Goal: Task Accomplishment & Management: Use online tool/utility

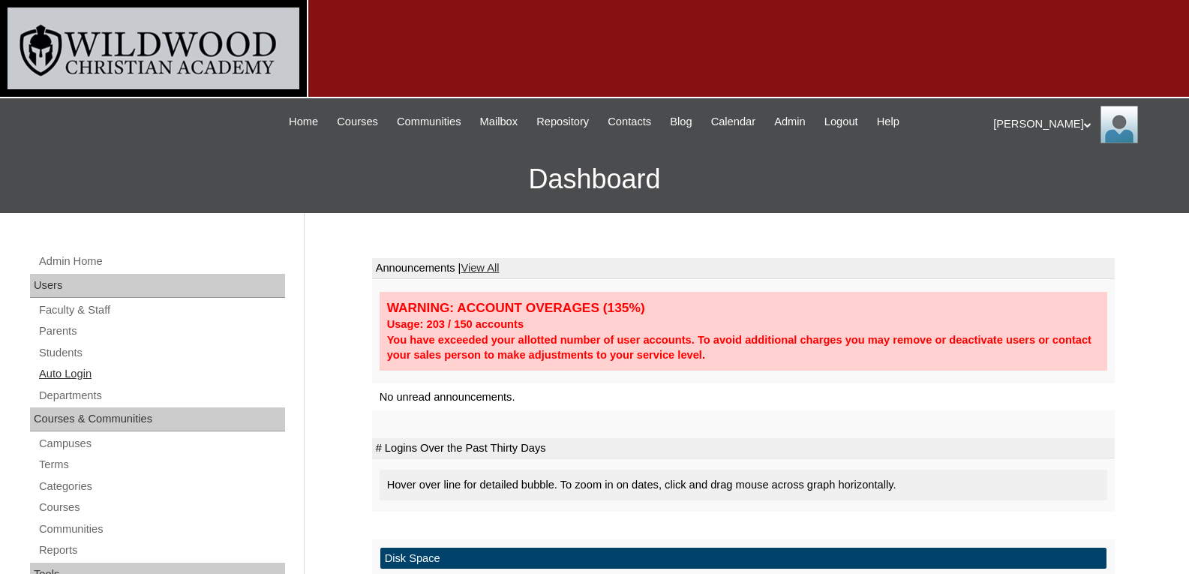
click at [84, 374] on link "Auto Login" at bounding box center [162, 374] width 248 height 19
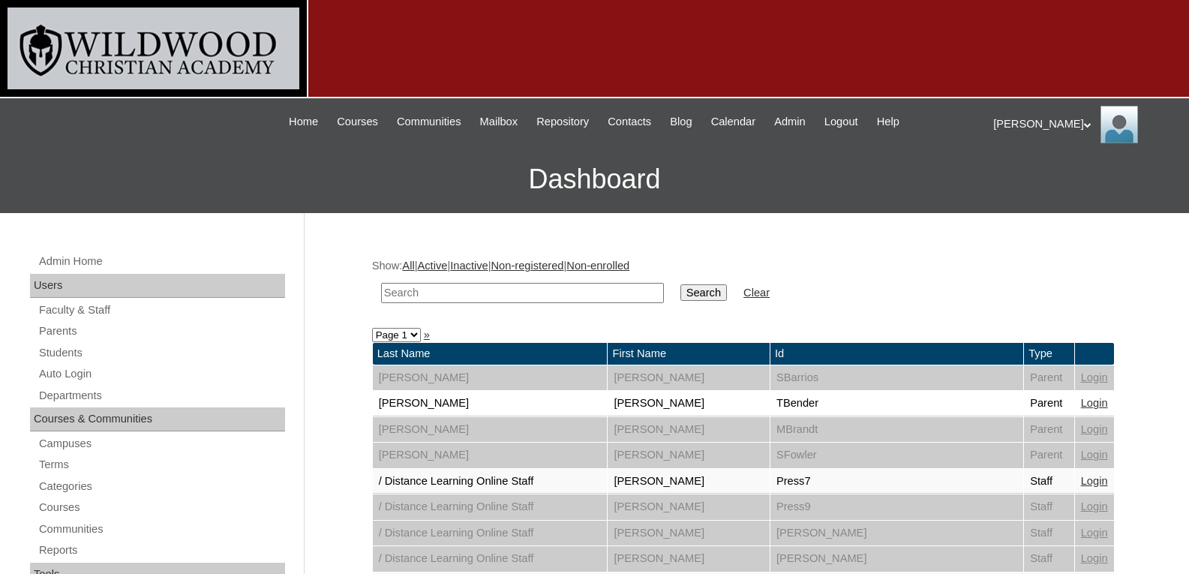
click at [445, 293] on input "text" at bounding box center [522, 293] width 283 height 20
type input "[PERSON_NAME]"
click at [680, 284] on input "Search" at bounding box center [703, 292] width 47 height 17
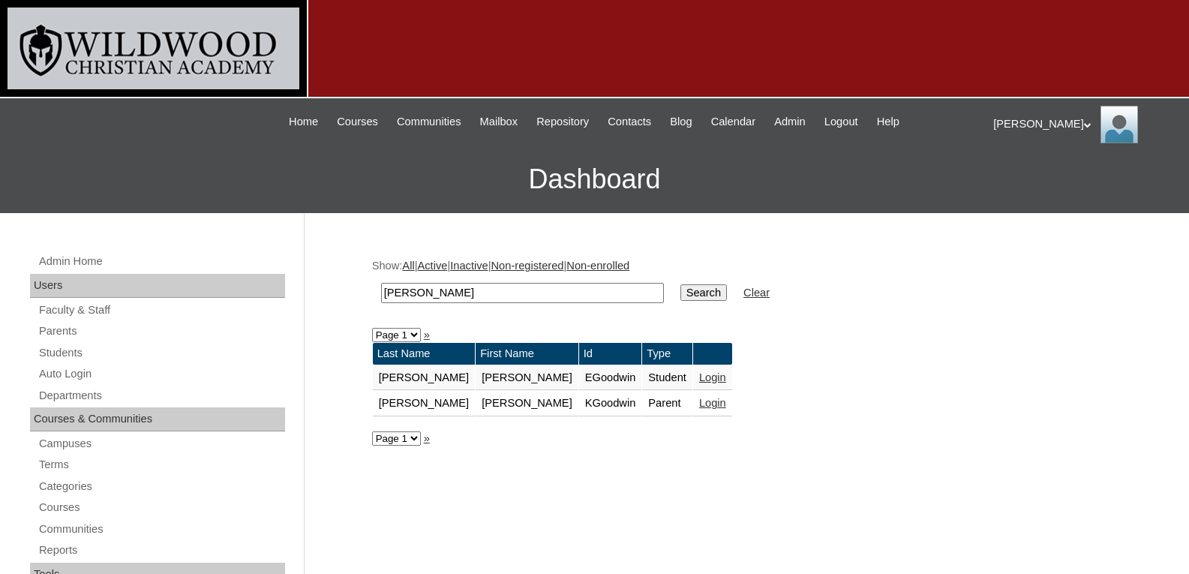
click at [699, 401] on link "Login" at bounding box center [712, 403] width 27 height 12
